Goal: Information Seeking & Learning: Check status

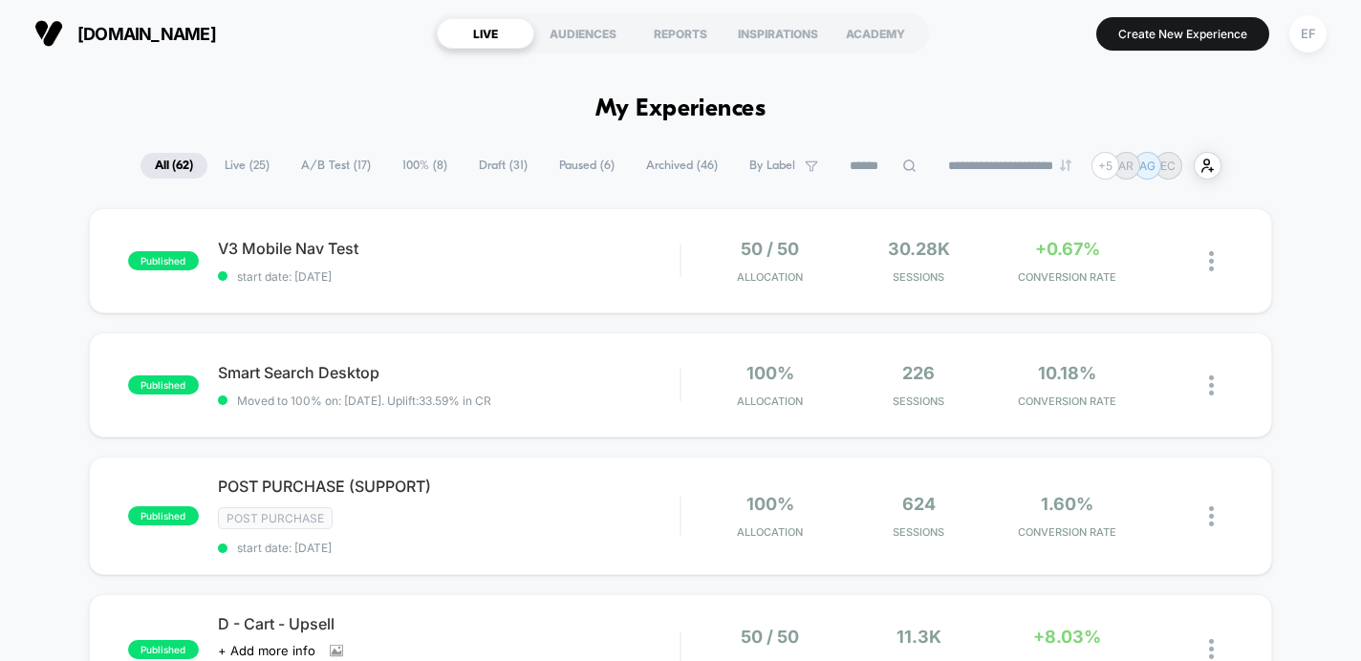
click at [319, 158] on span "A/B Test ( 17 )" at bounding box center [336, 166] width 98 height 26
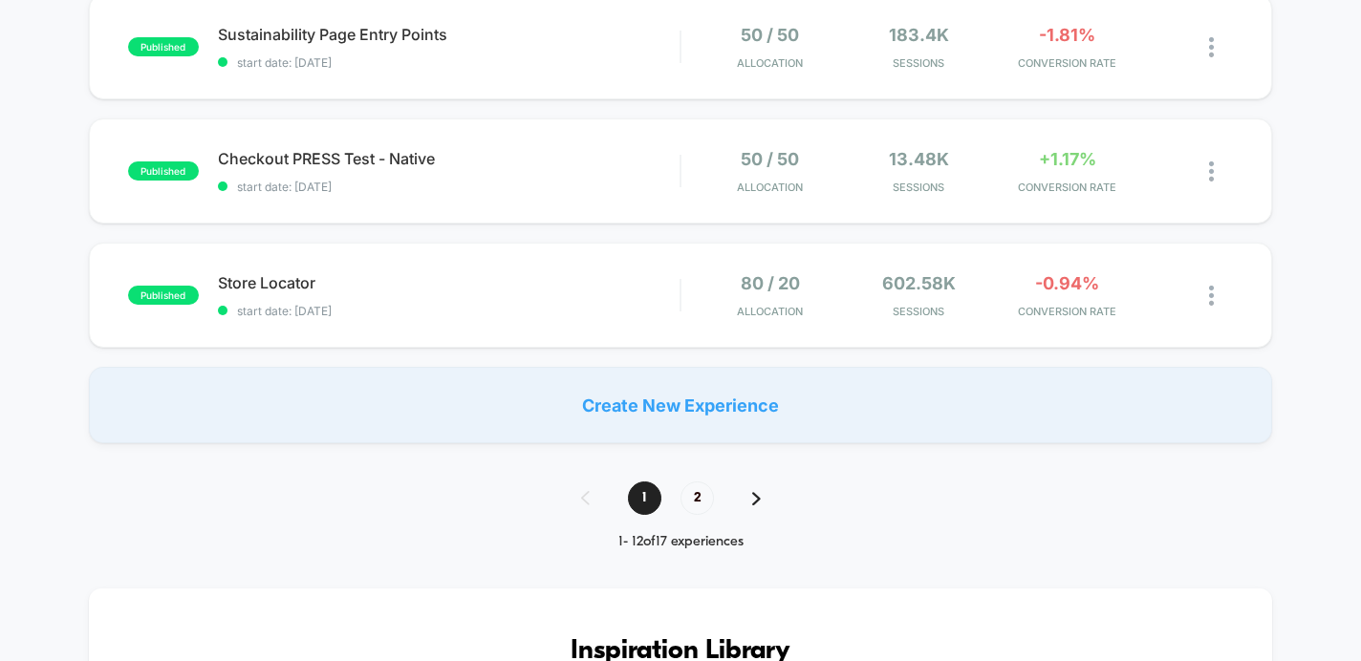
scroll to position [1405, 0]
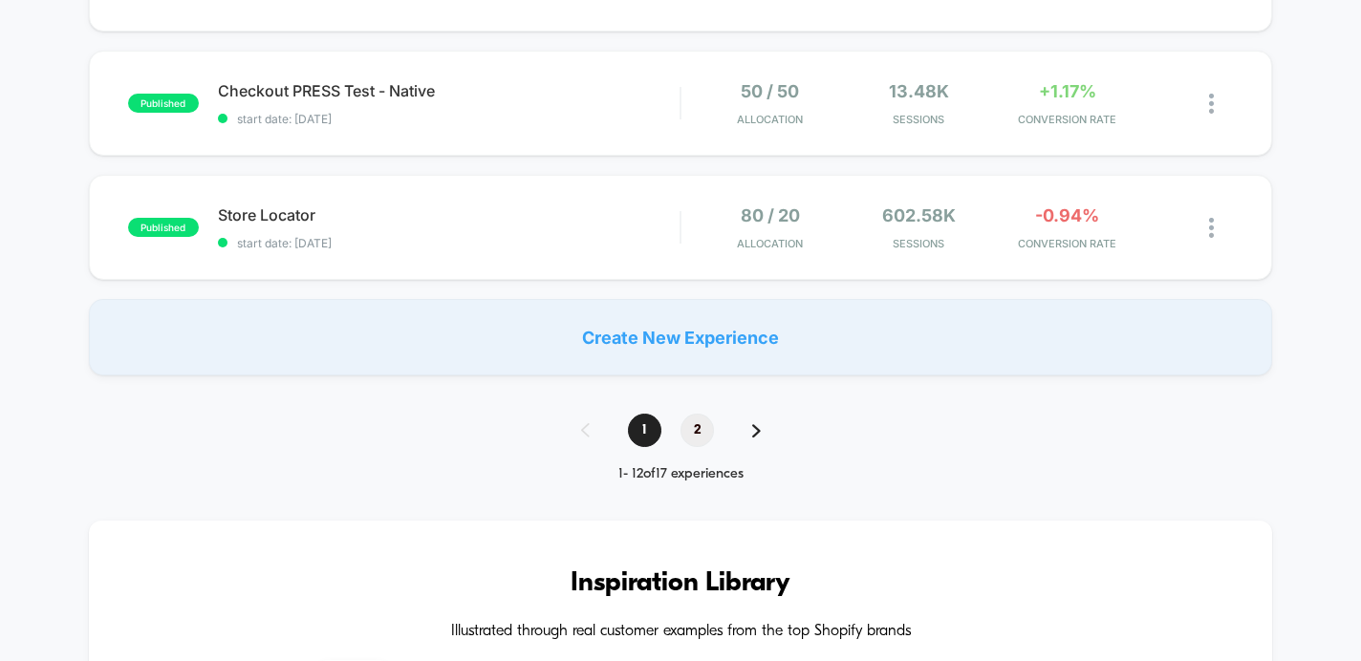
click at [693, 432] on span "2" at bounding box center [696, 430] width 33 height 33
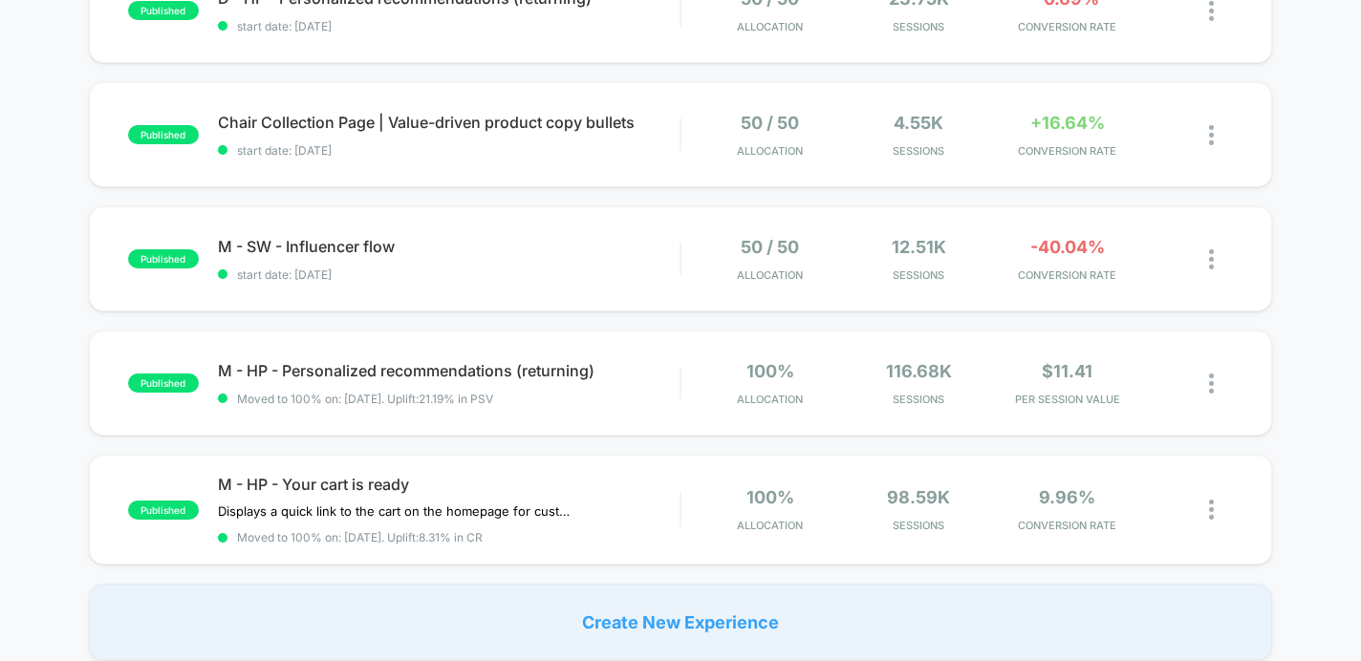
scroll to position [127, 0]
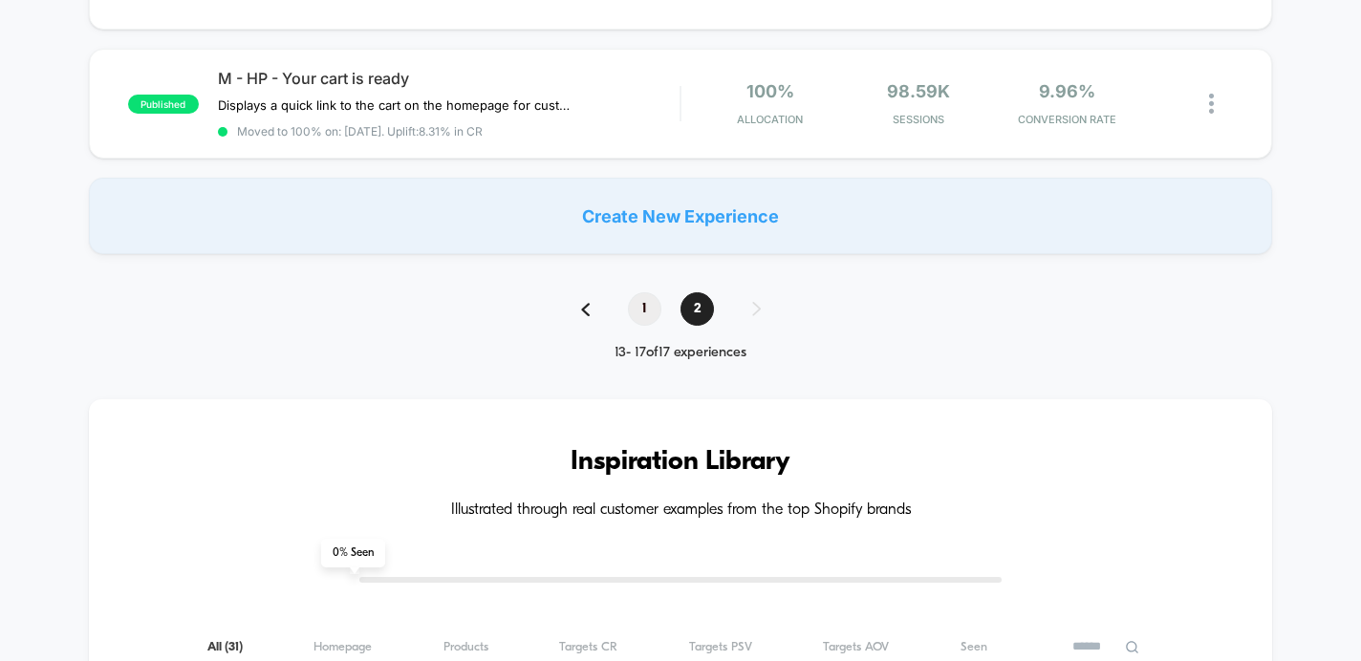
click at [642, 295] on span "1" at bounding box center [644, 308] width 33 height 33
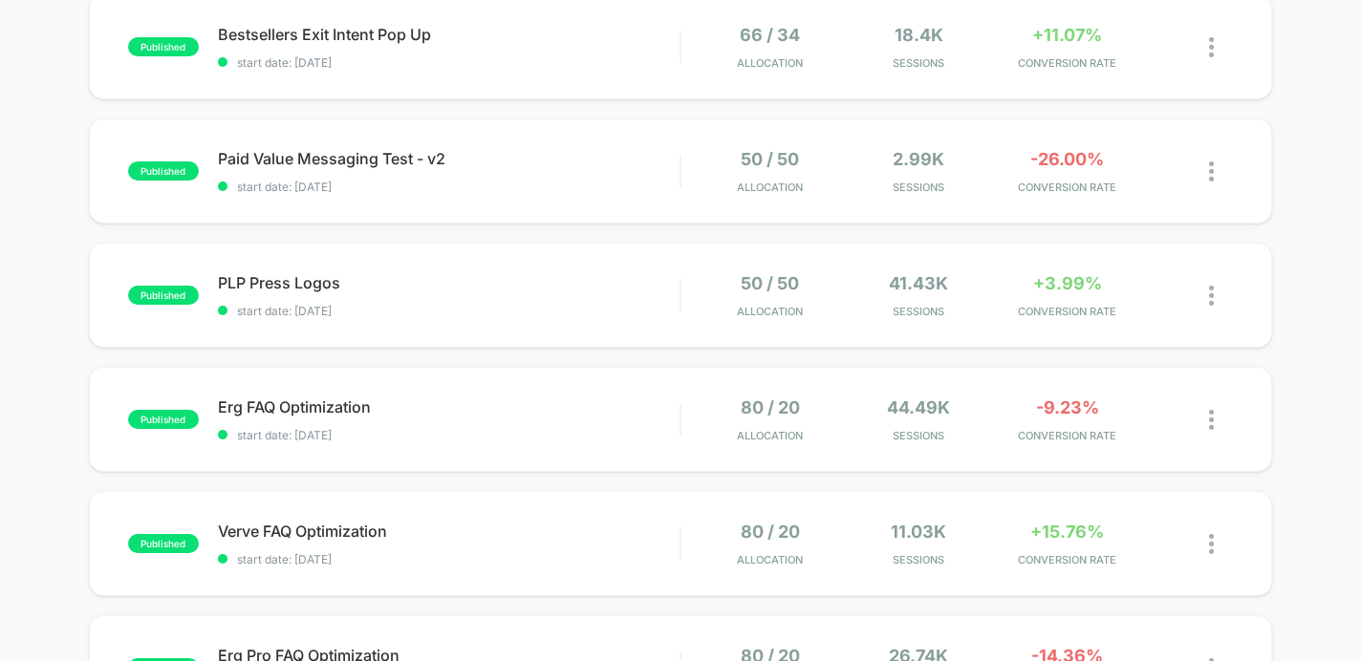
scroll to position [498, 0]
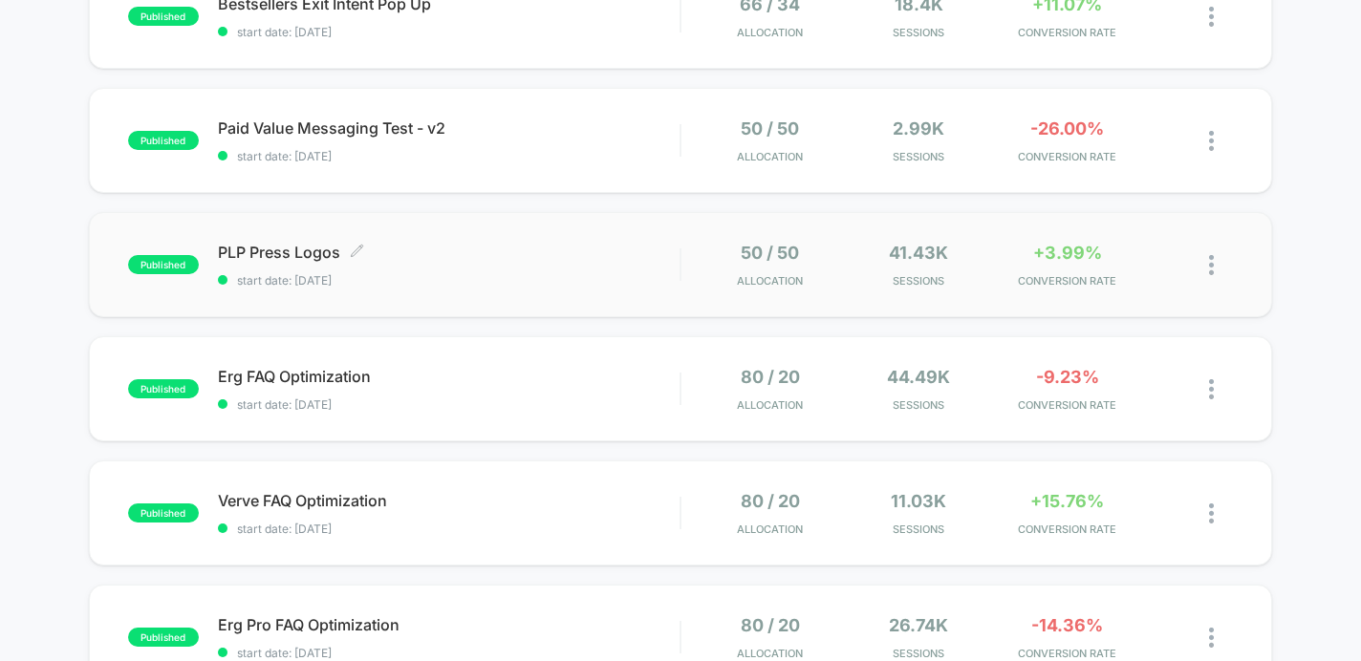
click at [580, 280] on span "start date: [DATE]" at bounding box center [449, 280] width 462 height 14
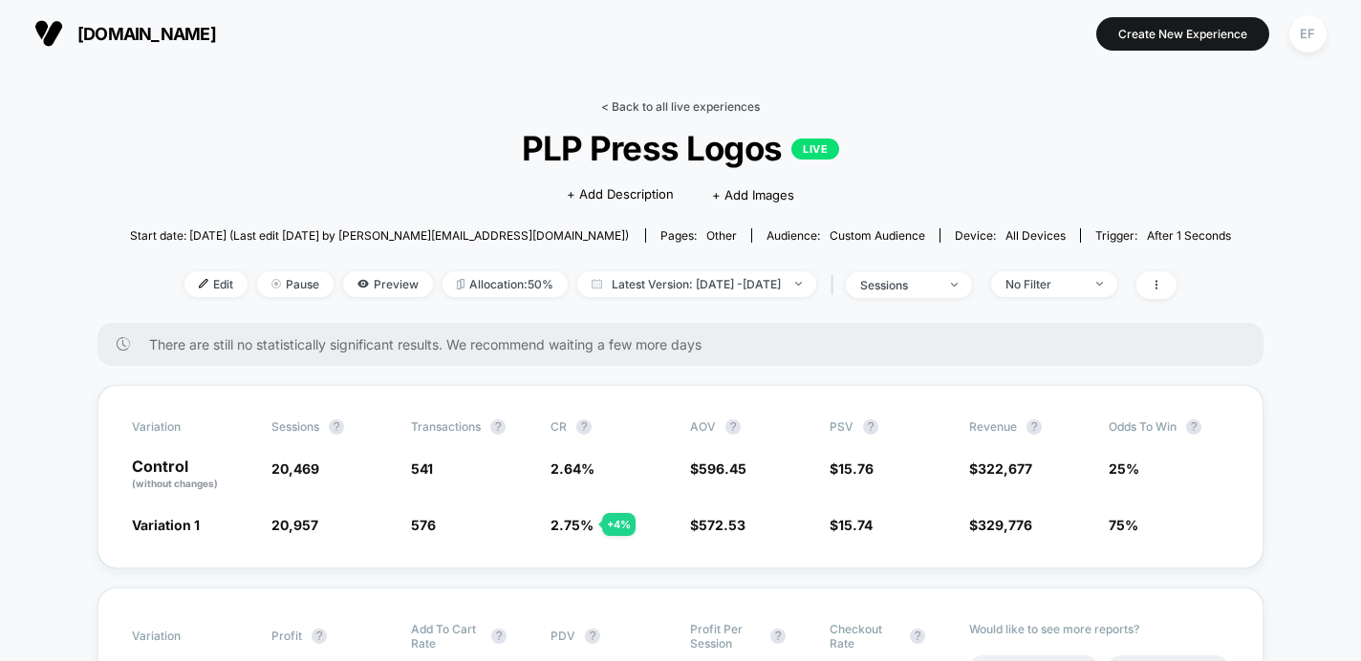
click at [653, 108] on link "< Back to all live experiences" at bounding box center [680, 106] width 159 height 14
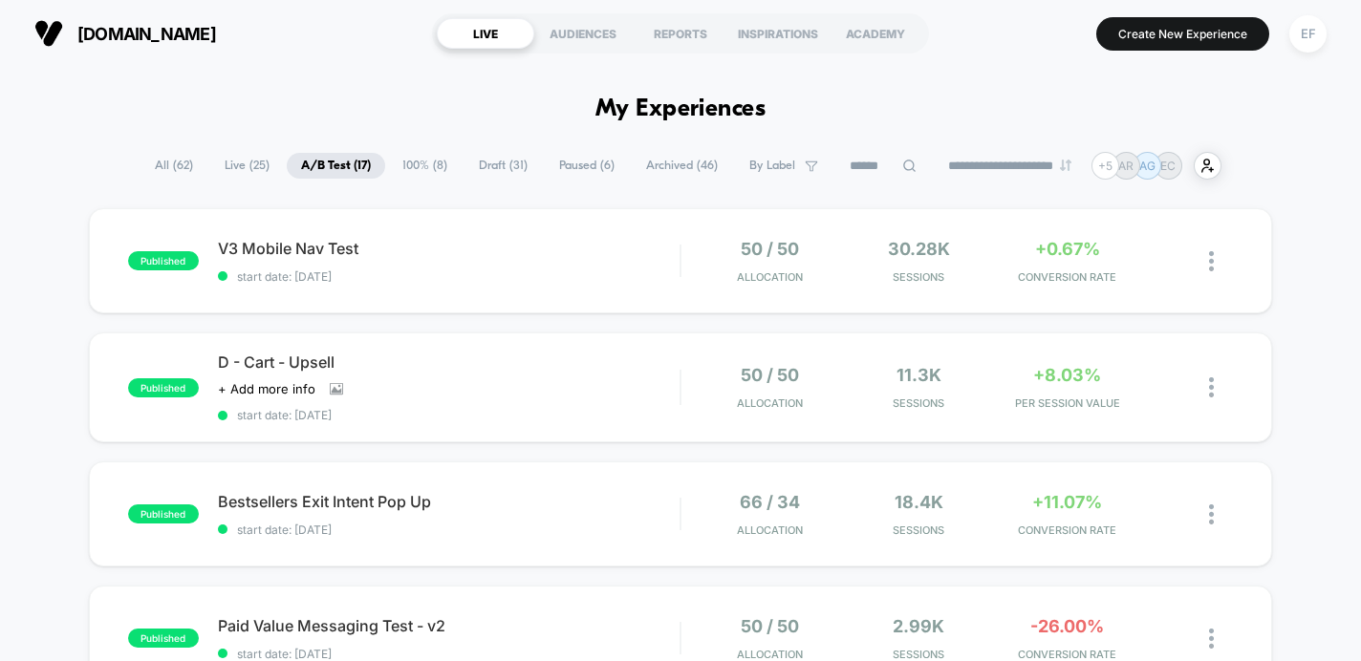
click at [574, 156] on span "Paused ( 6 )" at bounding box center [587, 166] width 84 height 26
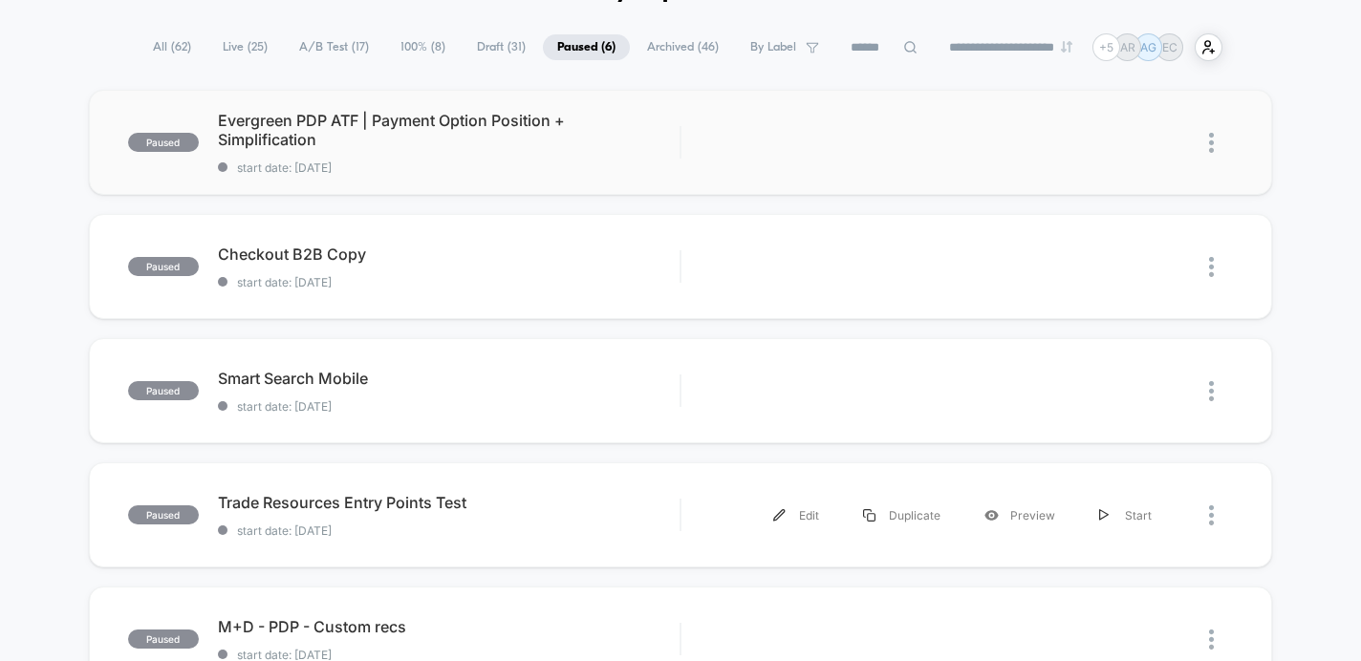
scroll to position [9, 0]
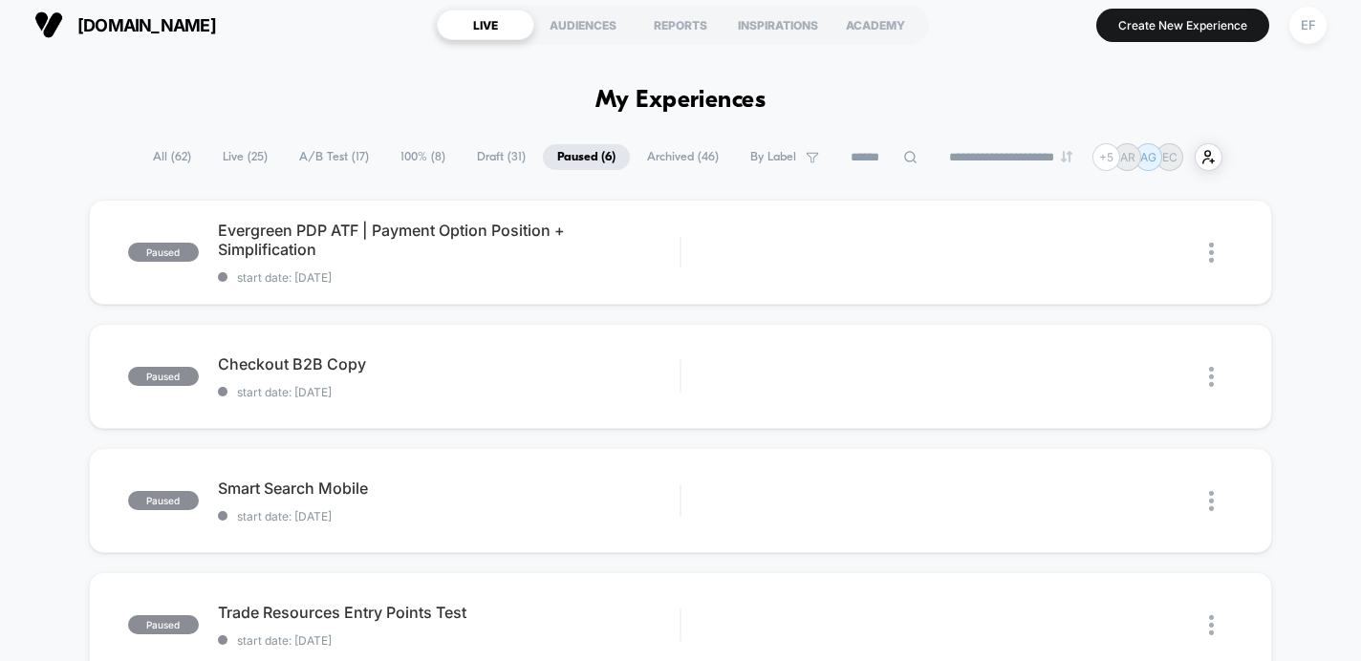
click at [664, 156] on span "Archived ( 46 )" at bounding box center [683, 157] width 100 height 26
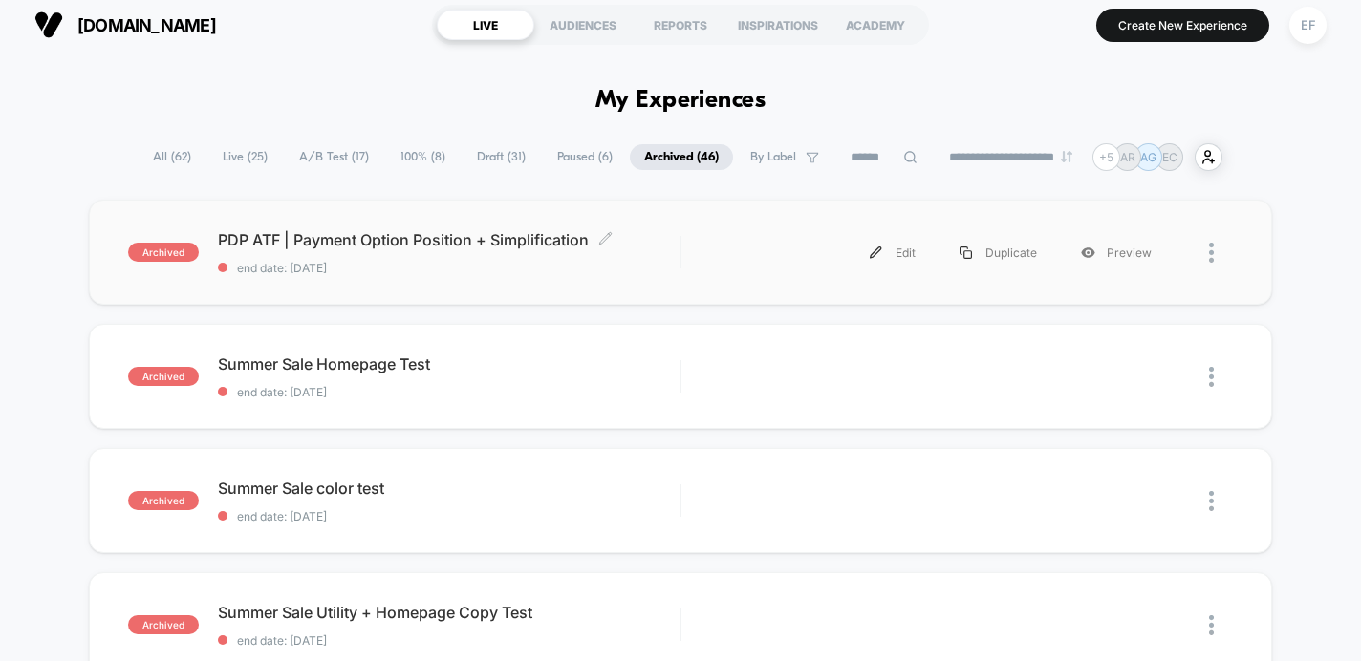
scroll to position [92, 0]
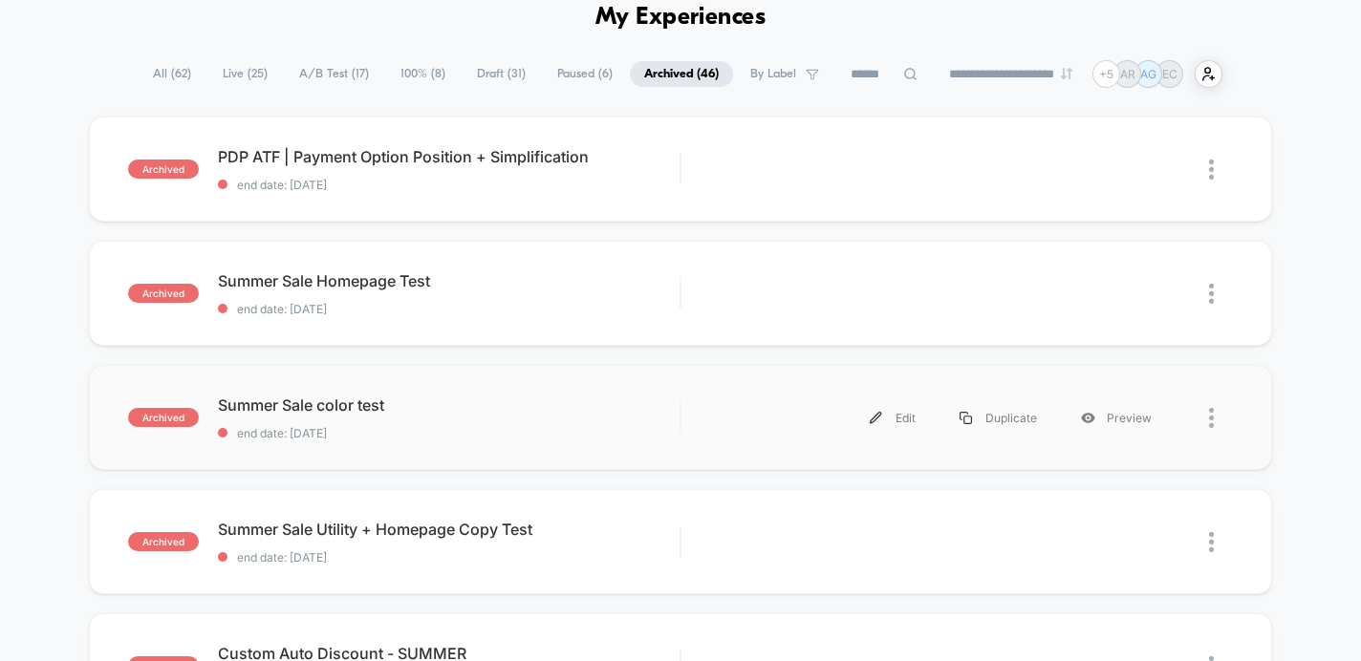
click at [630, 442] on div "archived Summer Sale color test end date: [DATE] Edit Duplicate Preview" at bounding box center [681, 417] width 1184 height 105
